Goal: Find specific page/section: Find specific page/section

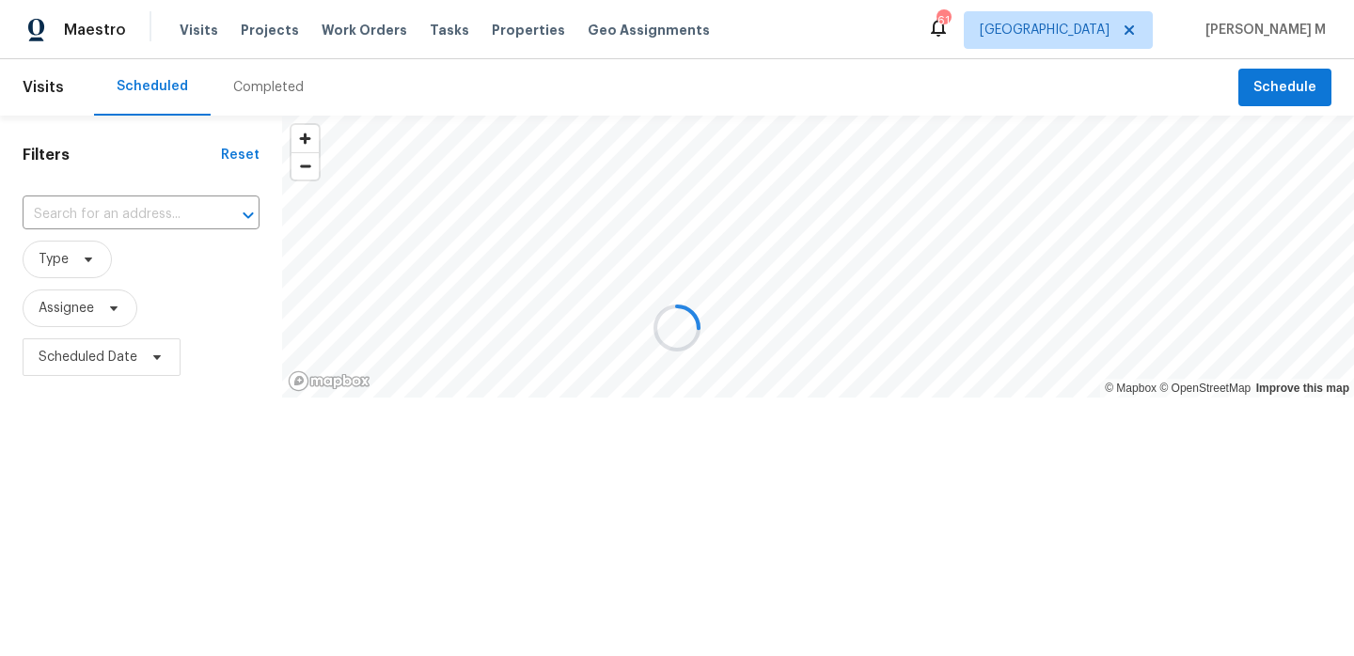
click at [365, 29] on div at bounding box center [677, 328] width 1354 height 656
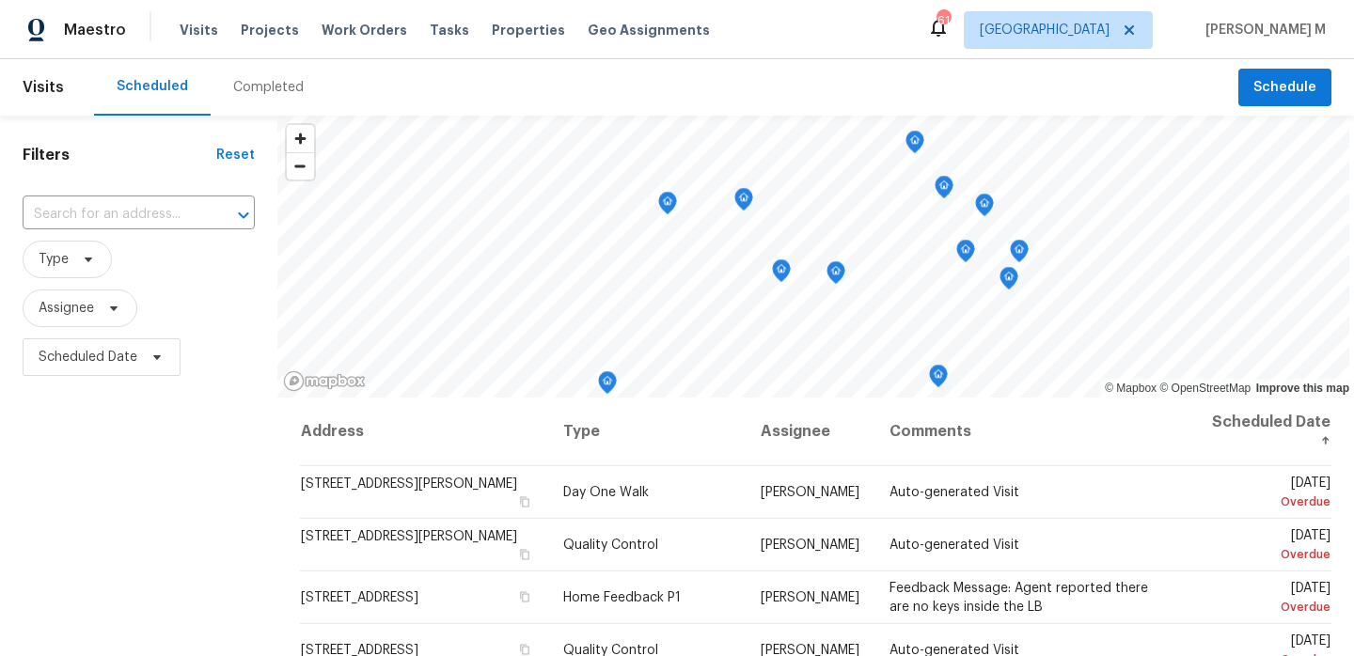
click at [365, 31] on span "Work Orders" at bounding box center [365, 30] width 86 height 19
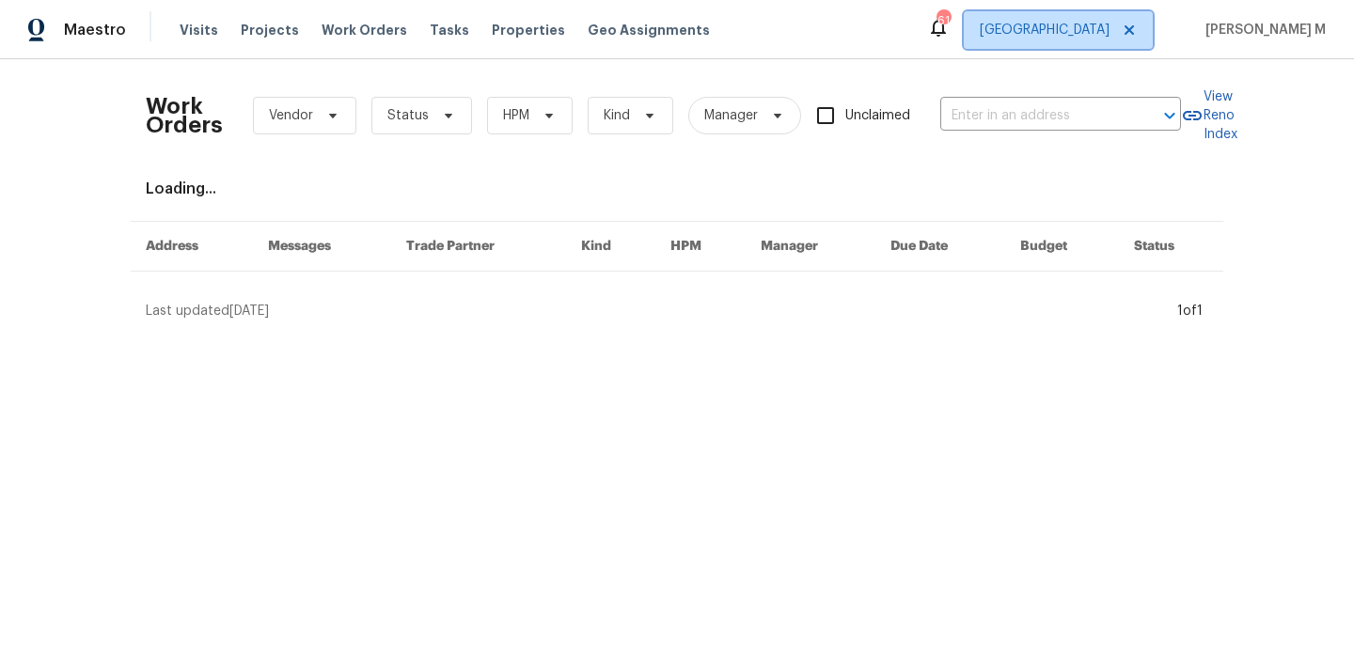
click at [1097, 32] on span "[GEOGRAPHIC_DATA]" at bounding box center [1045, 30] width 130 height 19
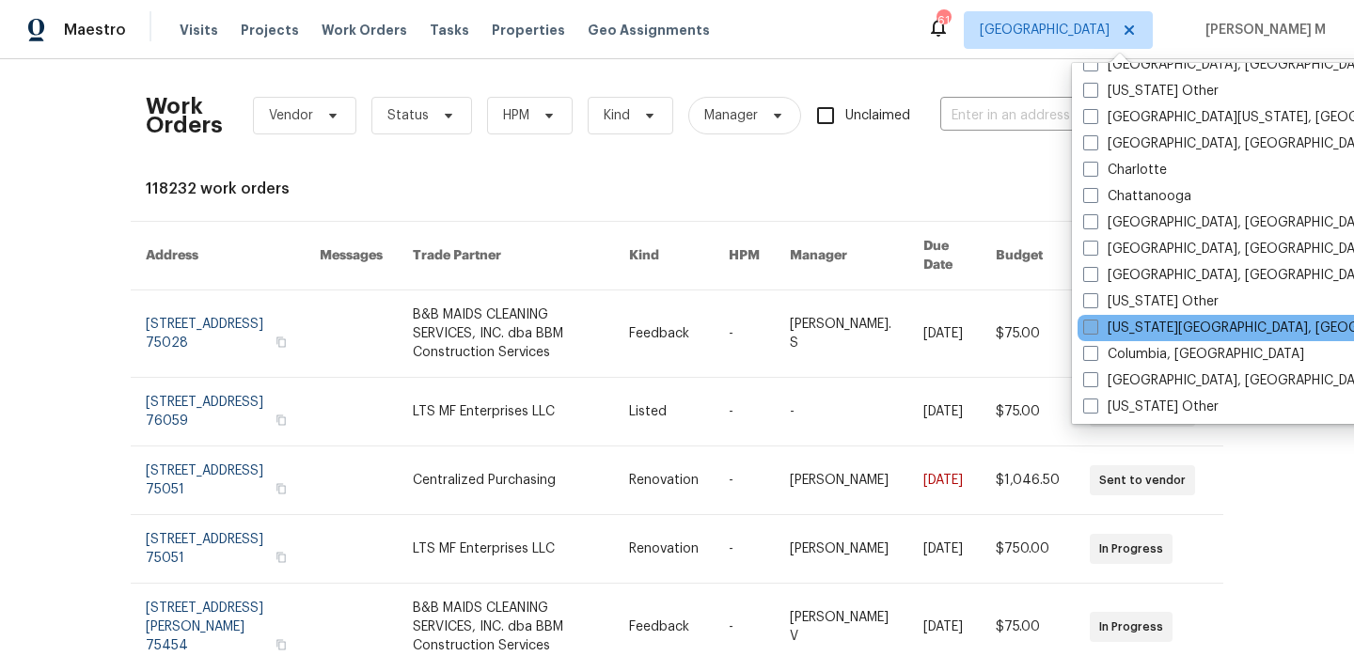
scroll to position [352, 0]
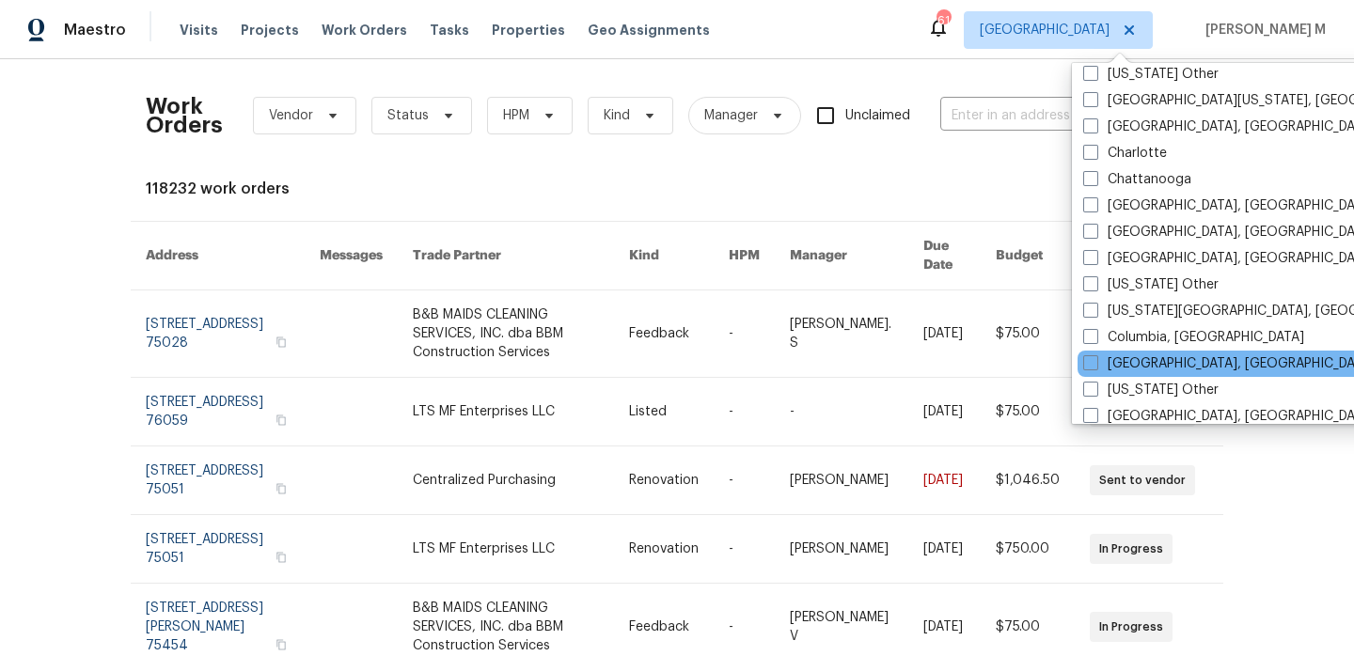
click at [1138, 373] on div "[GEOGRAPHIC_DATA], [GEOGRAPHIC_DATA]" at bounding box center [1267, 364] width 379 height 26
click at [1137, 368] on label "[GEOGRAPHIC_DATA], [GEOGRAPHIC_DATA]" at bounding box center [1229, 364] width 292 height 19
click at [1096, 367] on input "[GEOGRAPHIC_DATA], [GEOGRAPHIC_DATA]" at bounding box center [1089, 361] width 12 height 12
checkbox input "true"
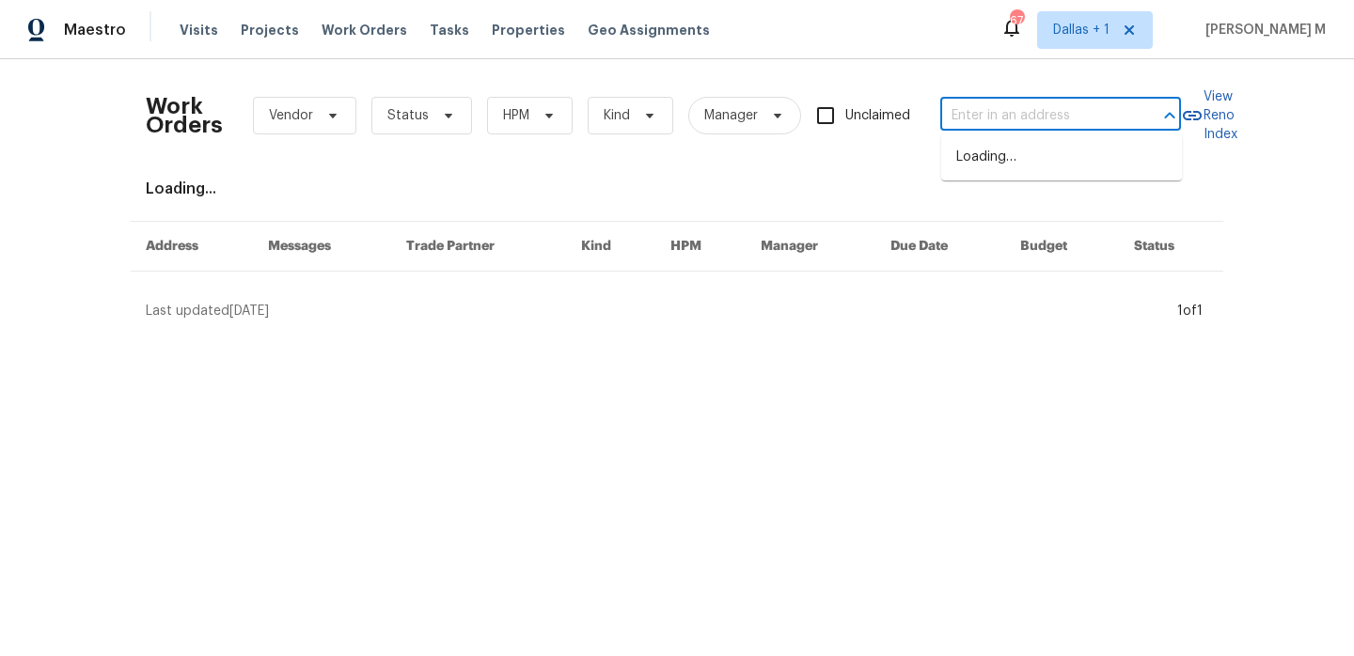
click at [976, 118] on input "text" at bounding box center [1034, 116] width 188 height 29
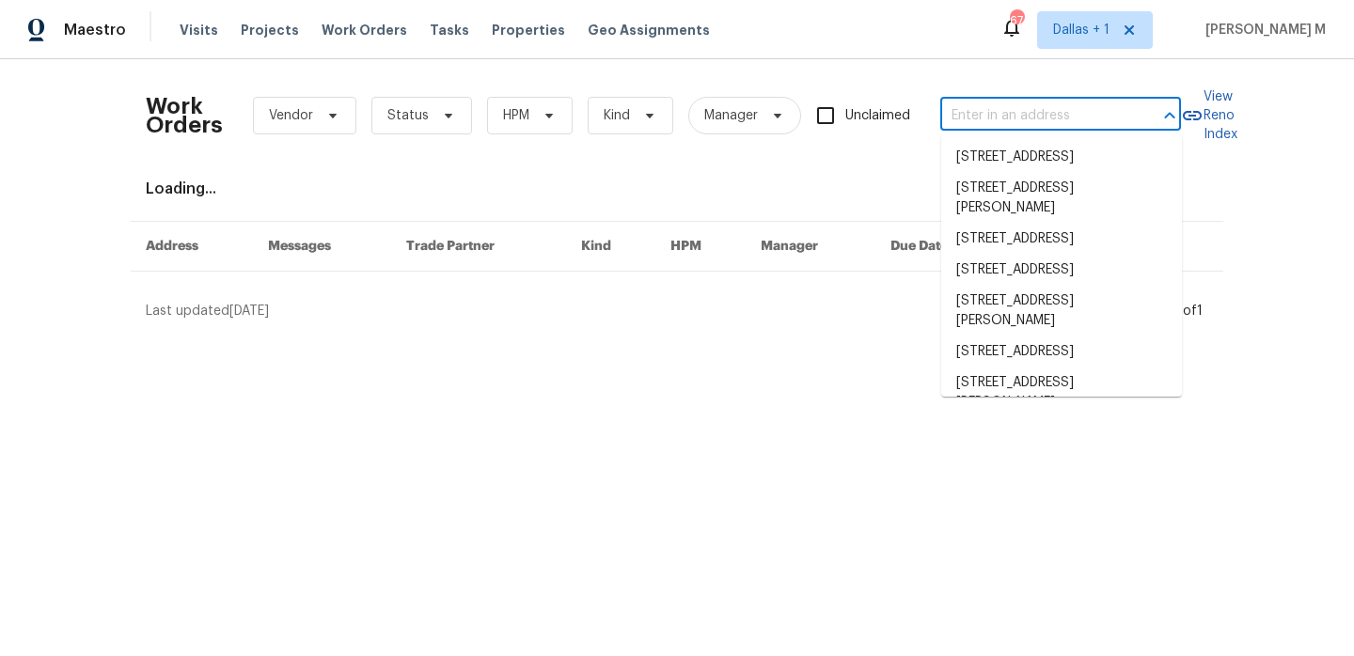
paste input "[STREET_ADDRESS][PERSON_NAME]"
type input "[STREET_ADDRESS][PERSON_NAME]"
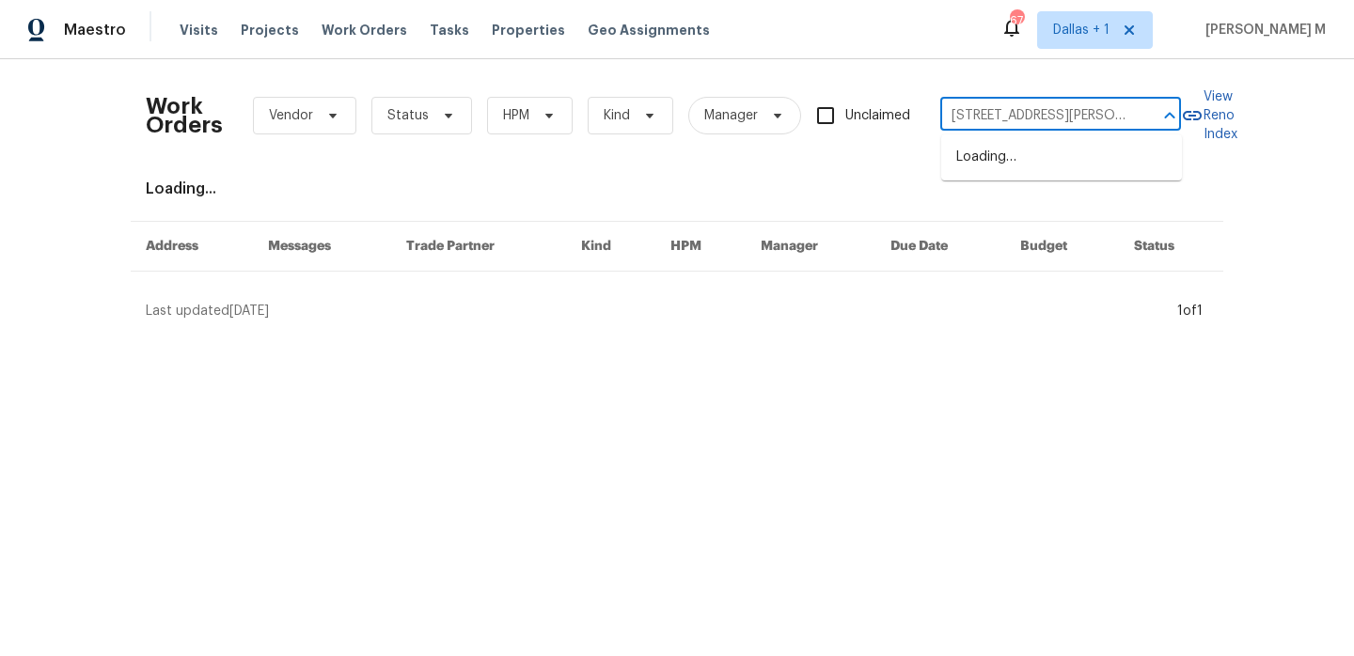
scroll to position [0, 111]
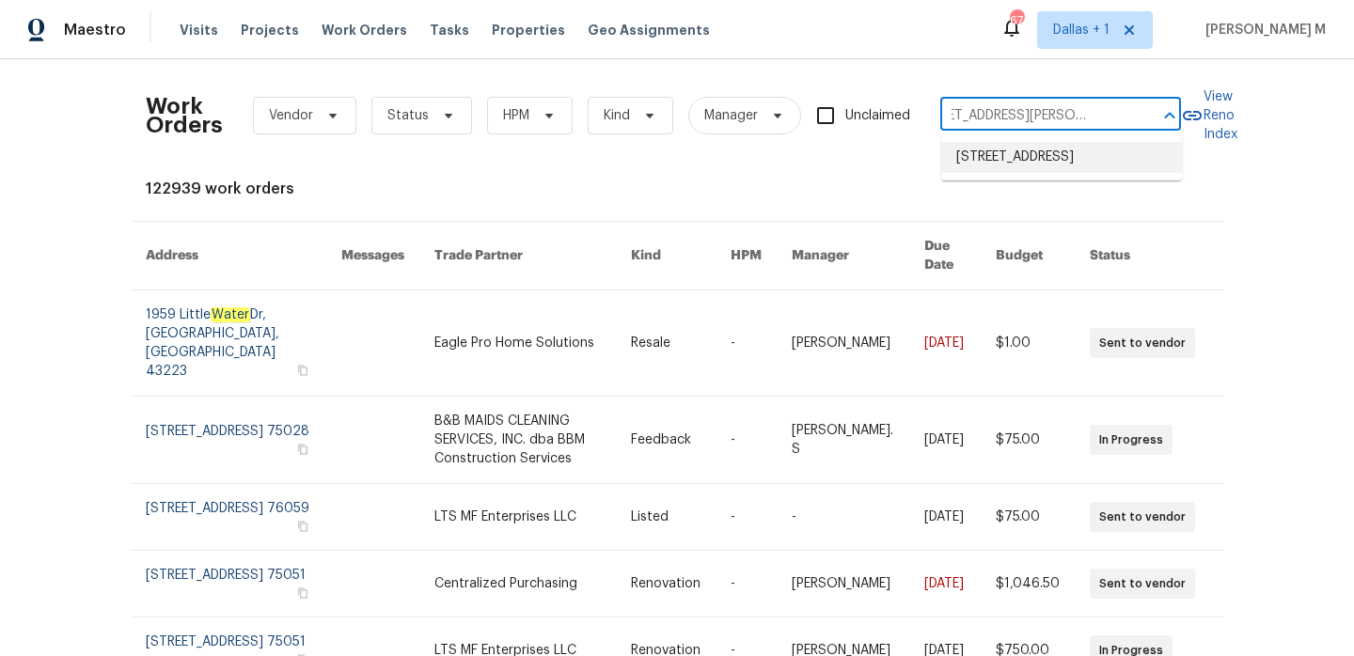
click at [1034, 166] on li "[STREET_ADDRESS]" at bounding box center [1061, 157] width 241 height 31
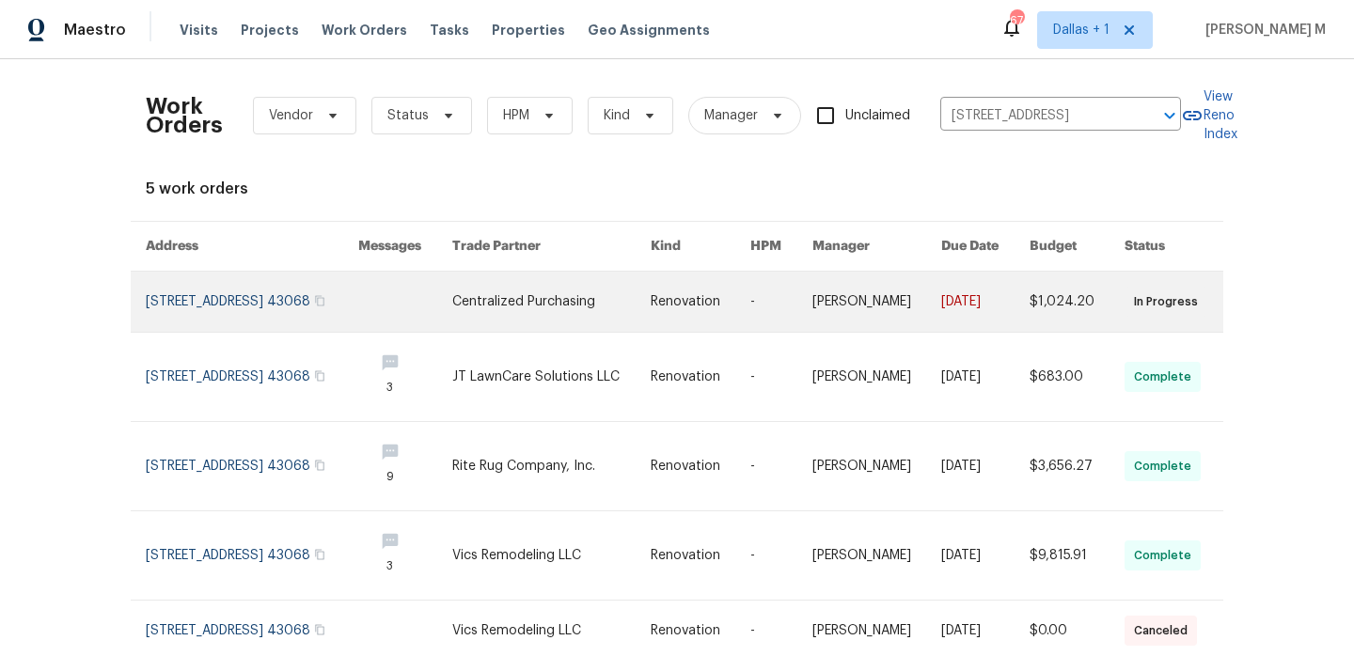
click at [830, 295] on link at bounding box center [877, 302] width 130 height 60
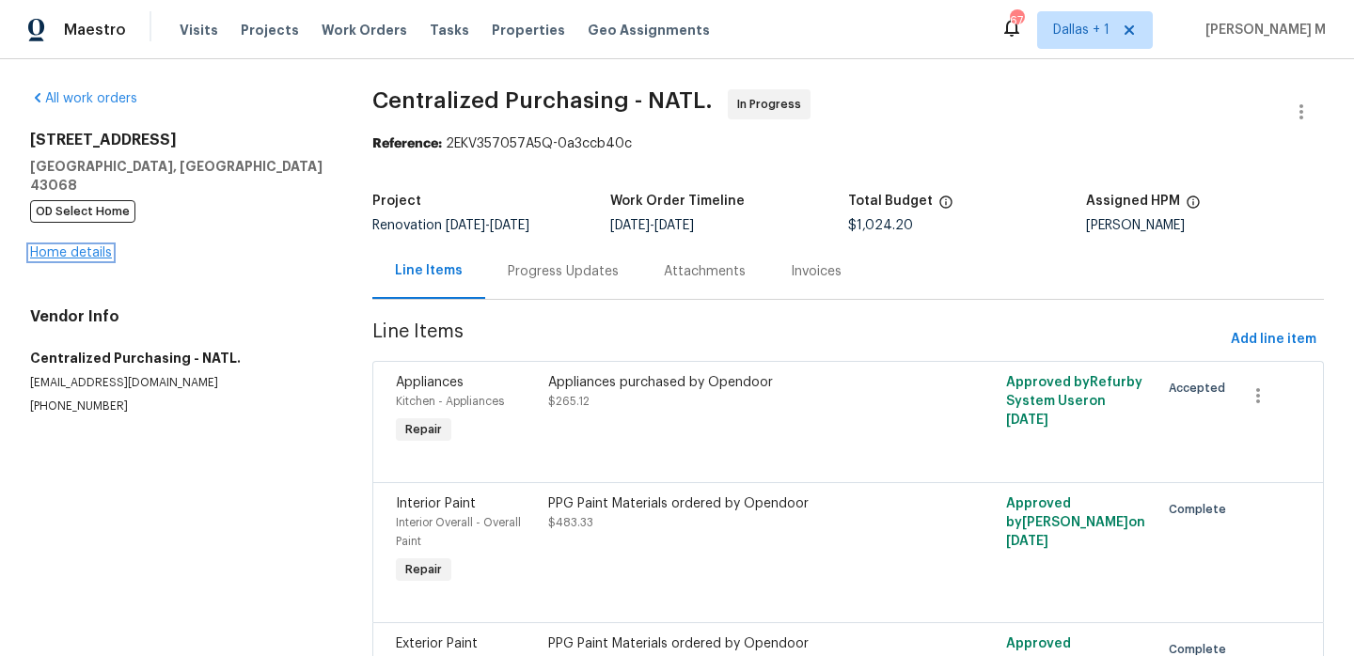
click at [71, 246] on link "Home details" at bounding box center [71, 252] width 82 height 13
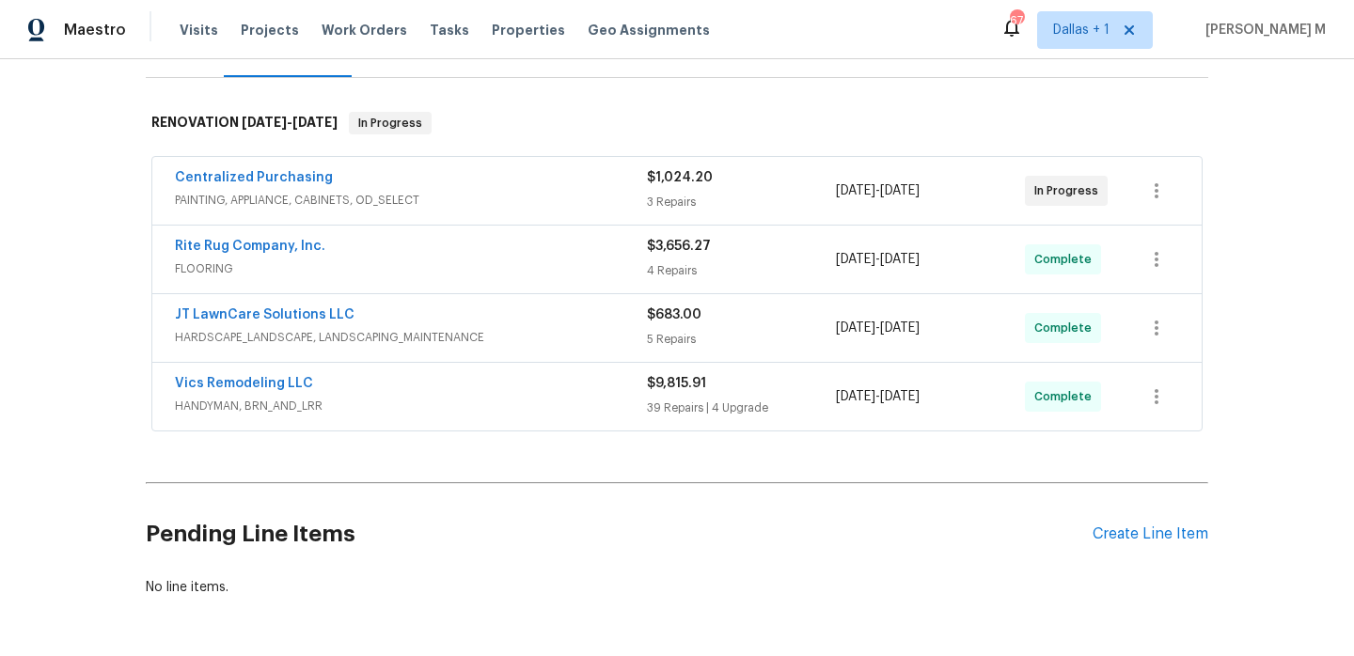
scroll to position [252, 0]
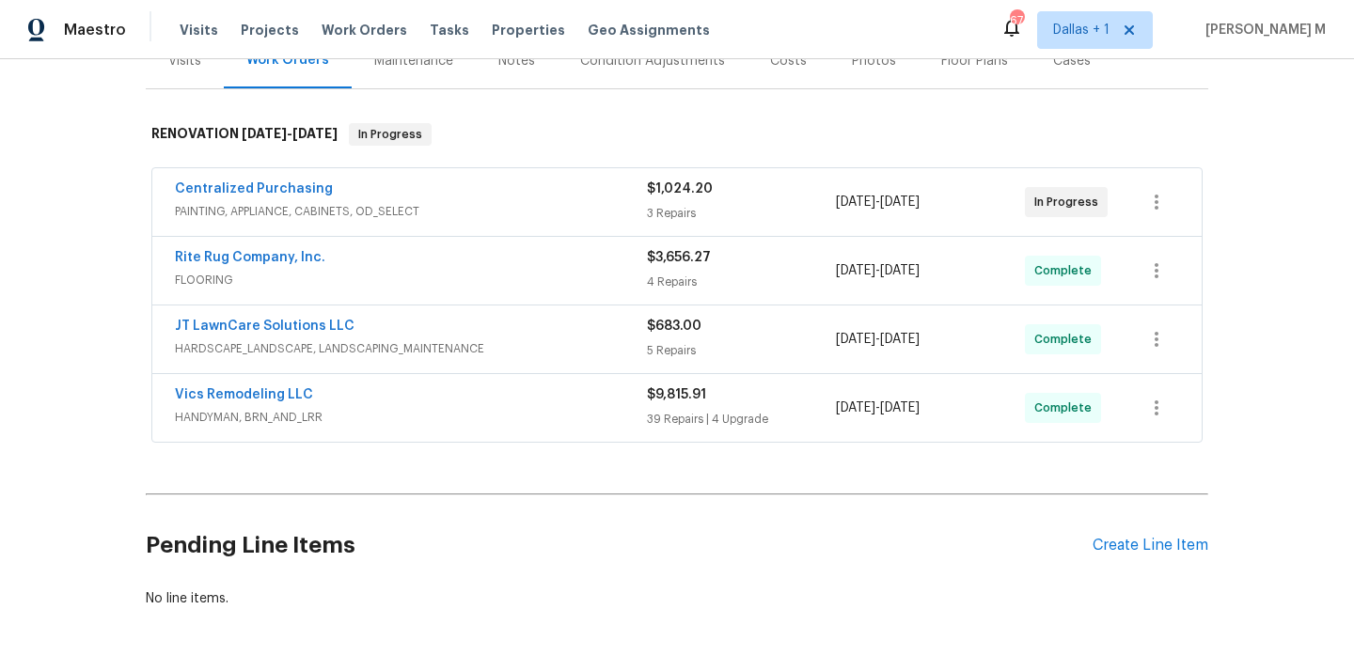
click at [556, 198] on div "Centralized Purchasing" at bounding box center [411, 191] width 472 height 23
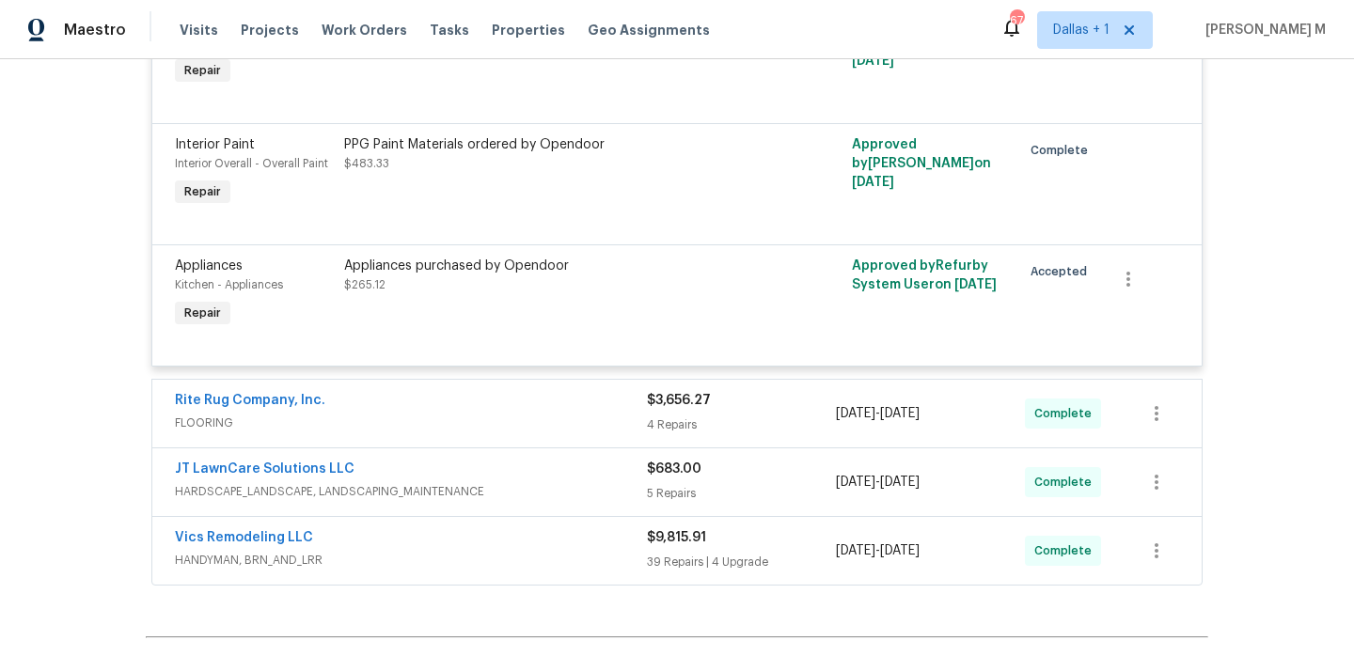
scroll to position [648, 0]
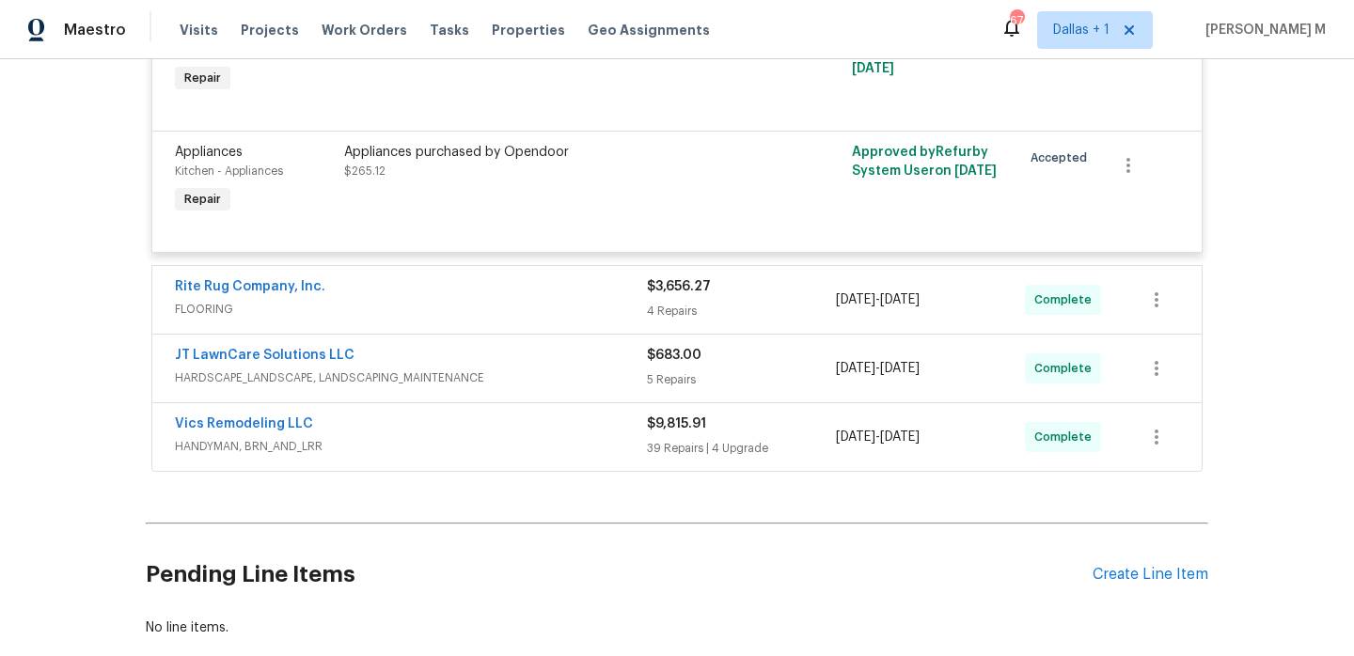
click at [570, 299] on div "Rite Rug Company, Inc." at bounding box center [411, 288] width 472 height 23
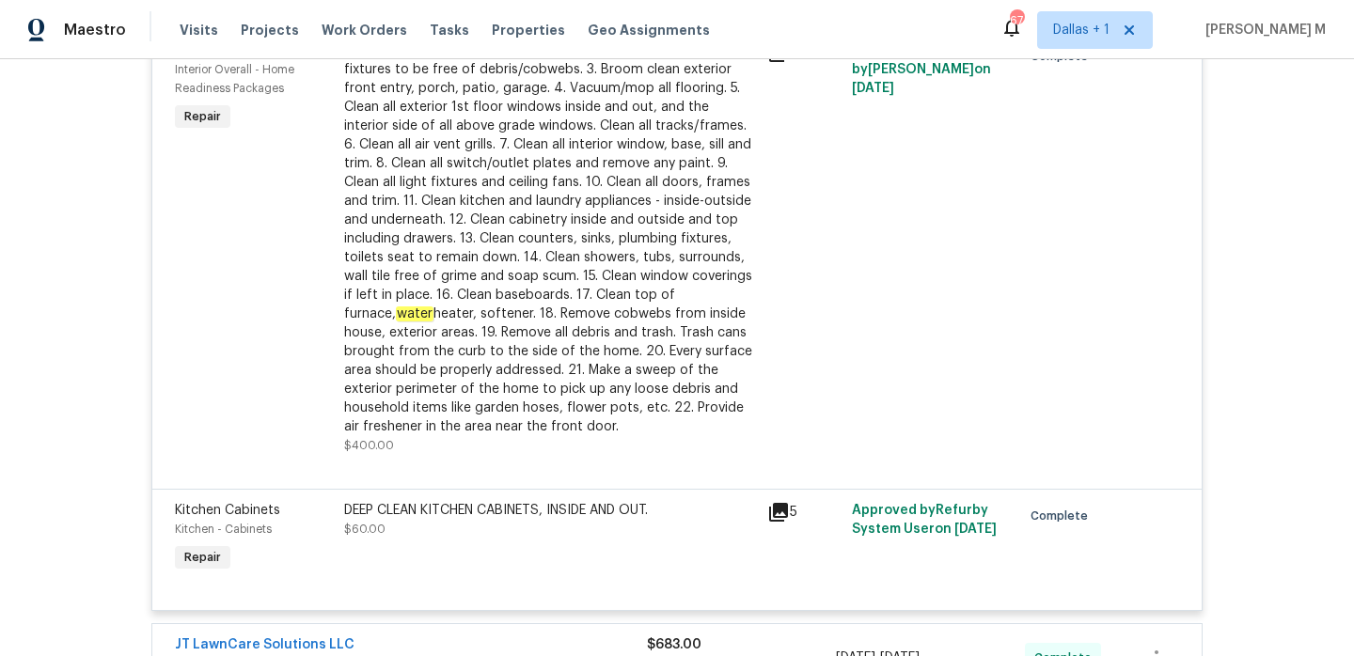
scroll to position [1562, 0]
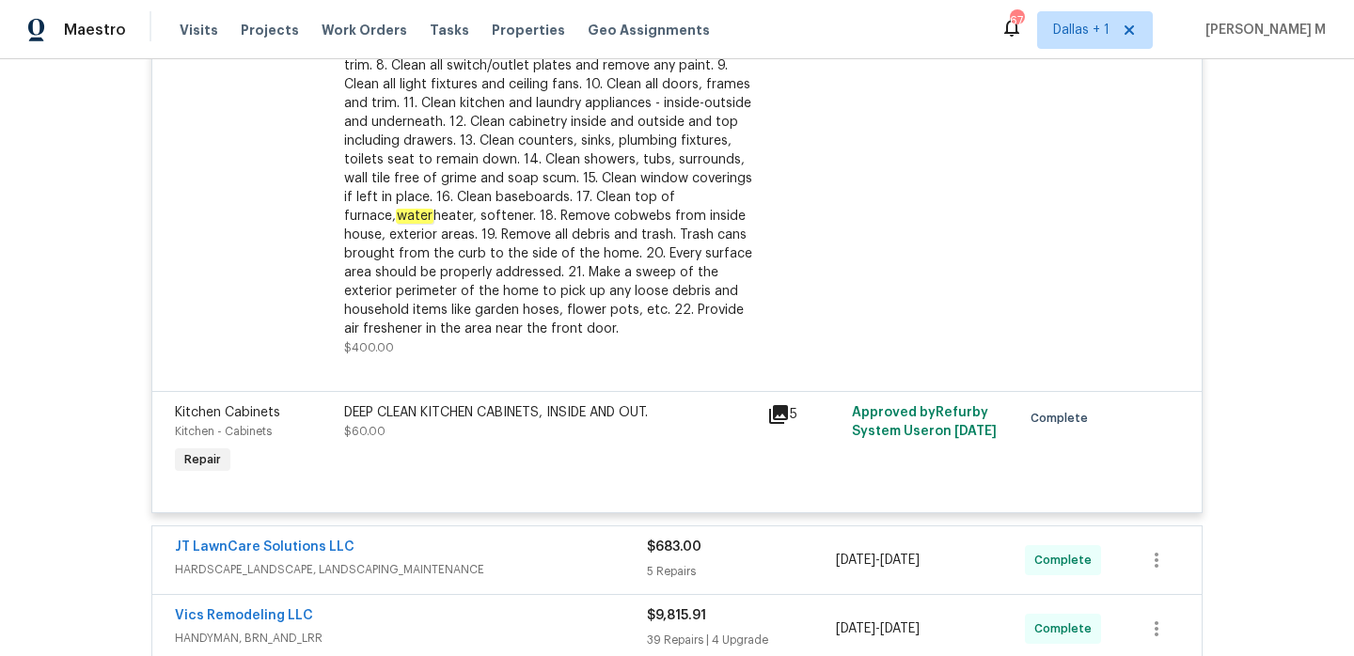
click at [595, 551] on div "JT LawnCare Solutions LLC" at bounding box center [411, 549] width 472 height 23
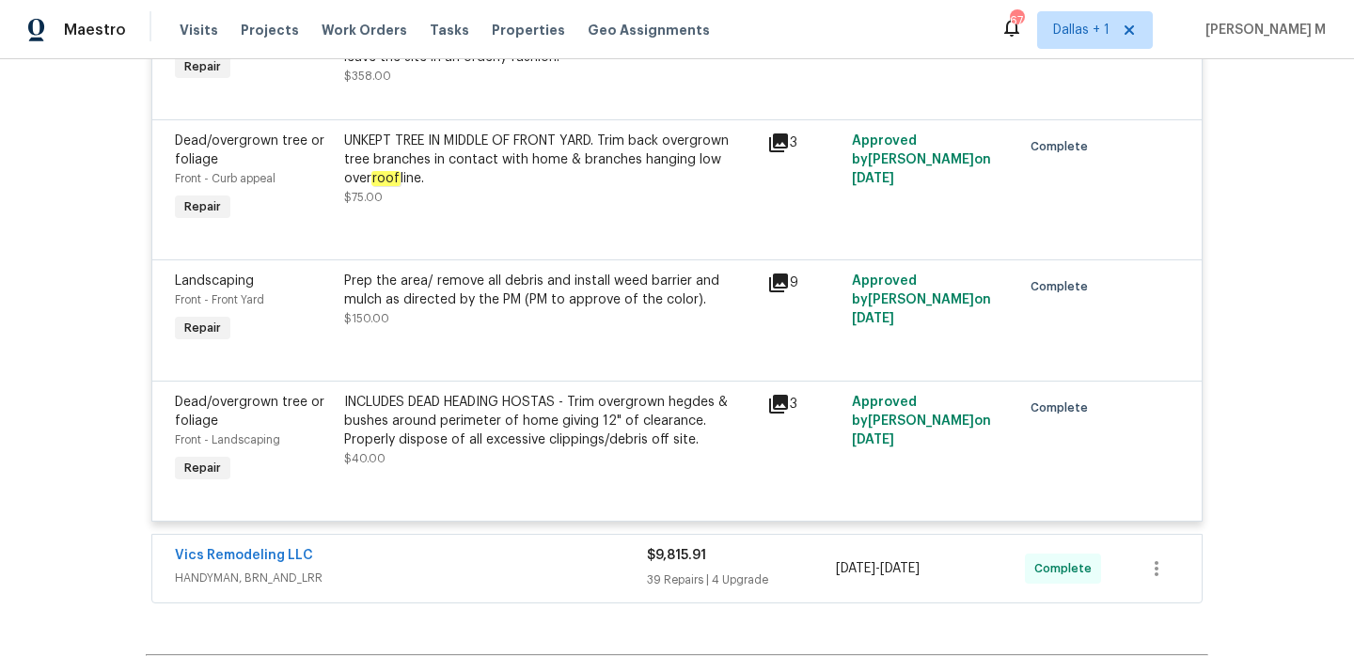
scroll to position [2627, 0]
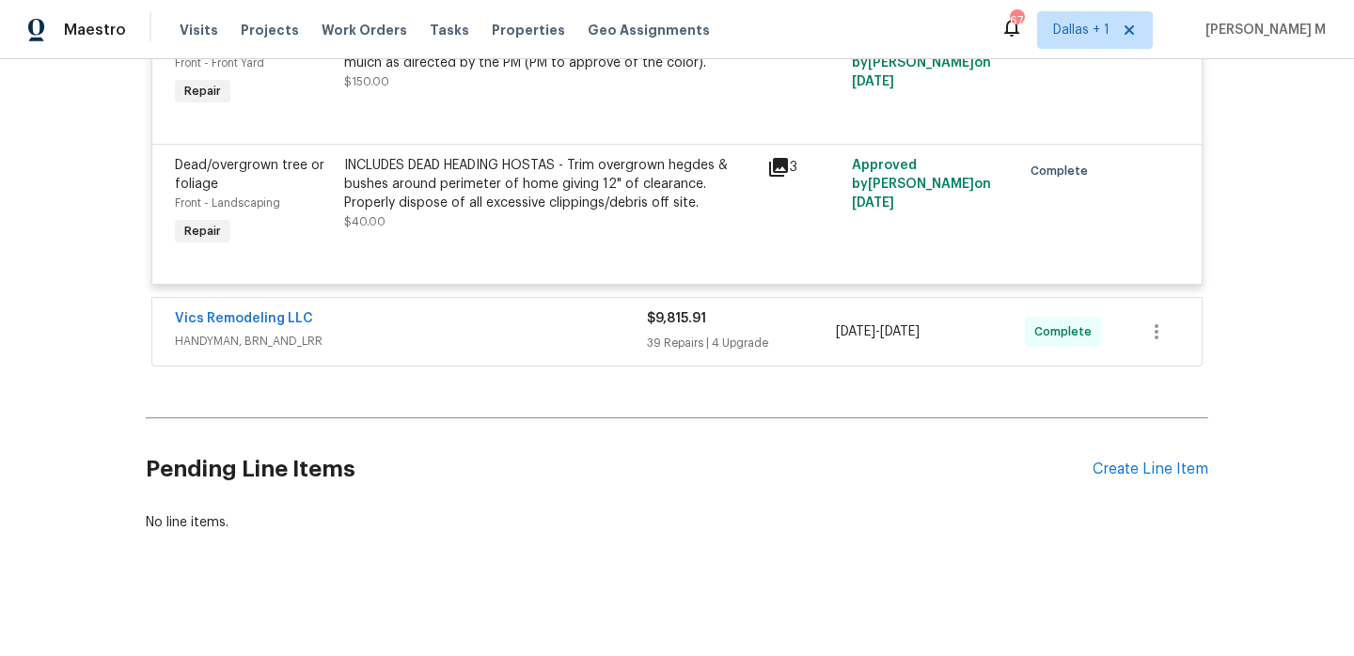
click at [527, 351] on span "HANDYMAN, BRN_AND_LRR" at bounding box center [411, 341] width 472 height 19
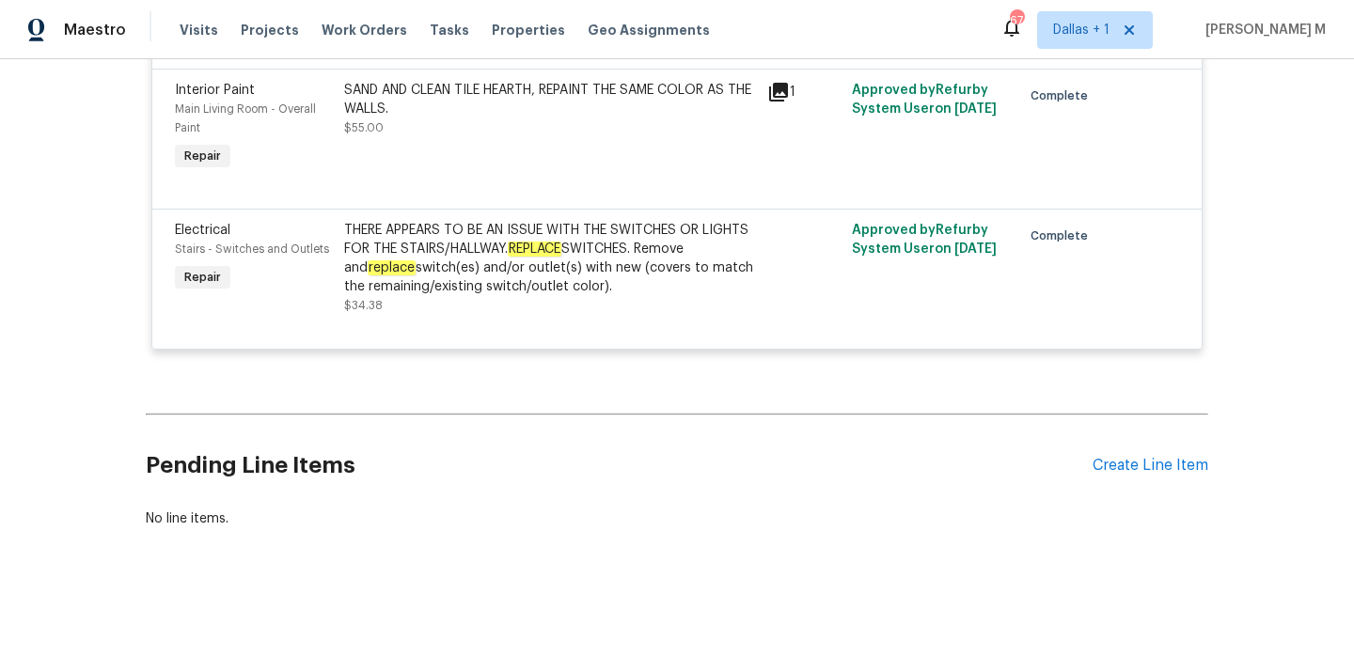
scroll to position [10230, 0]
